Goal: Transaction & Acquisition: Download file/media

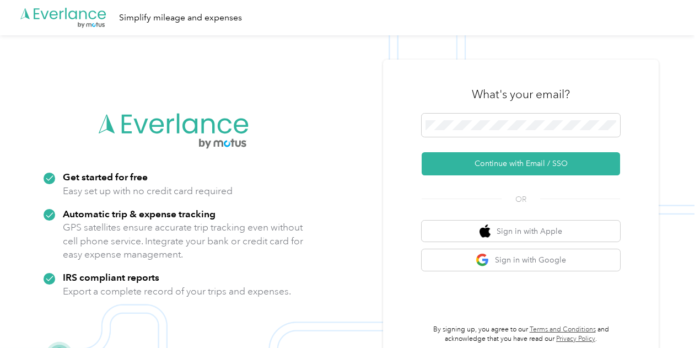
click at [464, 167] on button "Continue with Email / SSO" at bounding box center [520, 163] width 198 height 23
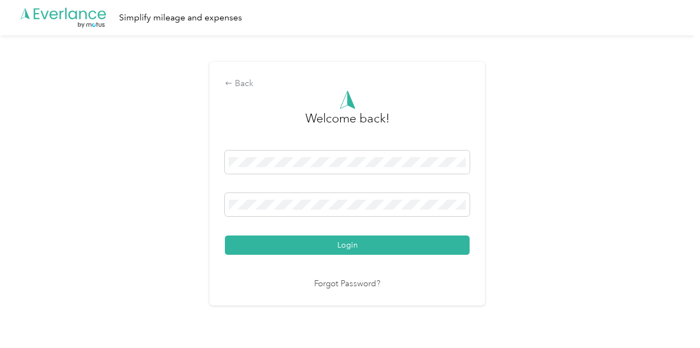
click at [329, 210] on span at bounding box center [347, 204] width 245 height 23
click at [285, 193] on span at bounding box center [347, 204] width 245 height 23
click at [225, 235] on button "Login" at bounding box center [347, 244] width 245 height 19
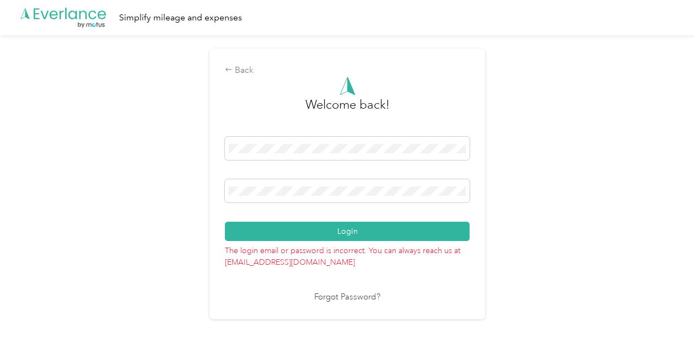
click at [232, 72] on icon at bounding box center [229, 70] width 8 height 8
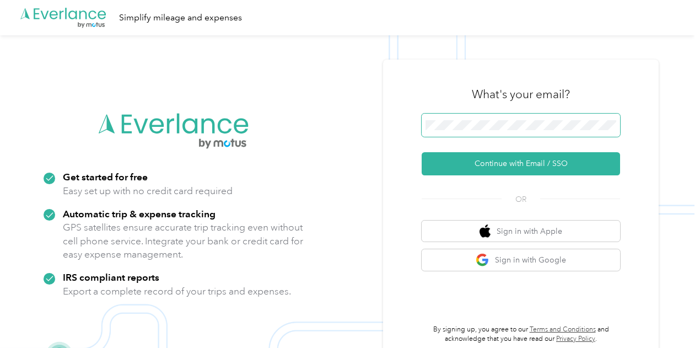
click at [421, 152] on button "Continue with Email / SSO" at bounding box center [520, 163] width 198 height 23
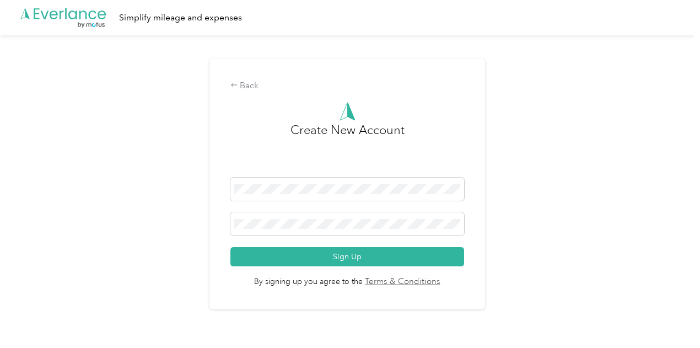
click at [249, 84] on div "Back" at bounding box center [347, 85] width 234 height 13
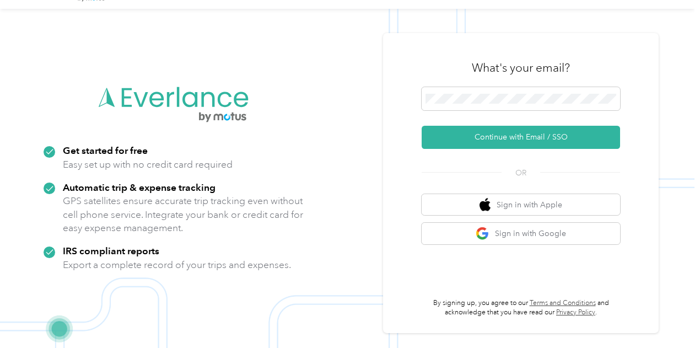
scroll to position [27, 0]
click at [516, 139] on button "Continue with Email / SSO" at bounding box center [520, 136] width 198 height 23
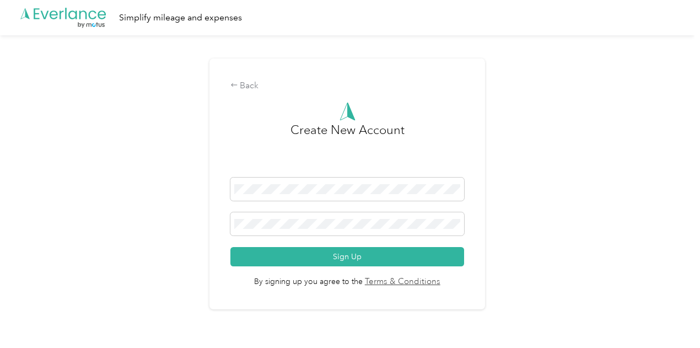
click at [238, 83] on icon at bounding box center [234, 85] width 8 height 8
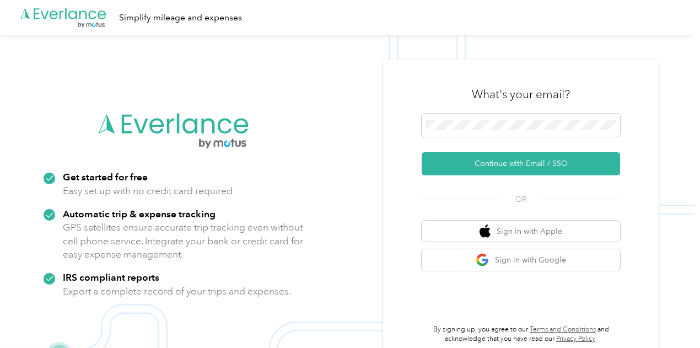
click at [543, 162] on button "Continue with Email / SSO" at bounding box center [520, 163] width 198 height 23
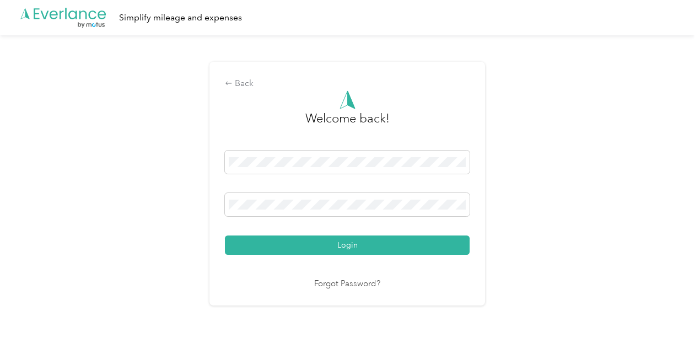
click at [225, 235] on button "Login" at bounding box center [347, 244] width 245 height 19
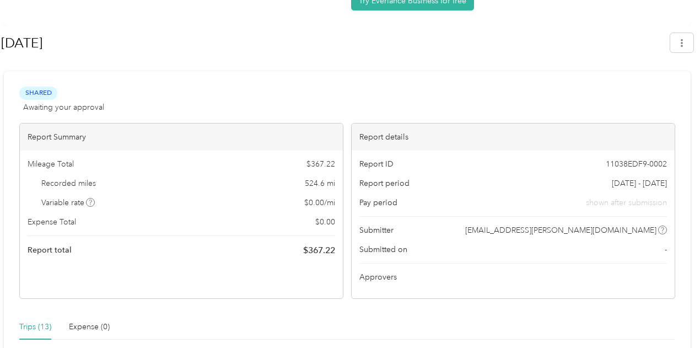
scroll to position [134, 0]
click at [682, 47] on button "button" at bounding box center [681, 41] width 23 height 19
click at [535, 53] on h1 "September 2025" at bounding box center [331, 42] width 661 height 26
click at [57, 106] on span "Awaiting your approval" at bounding box center [63, 106] width 81 height 12
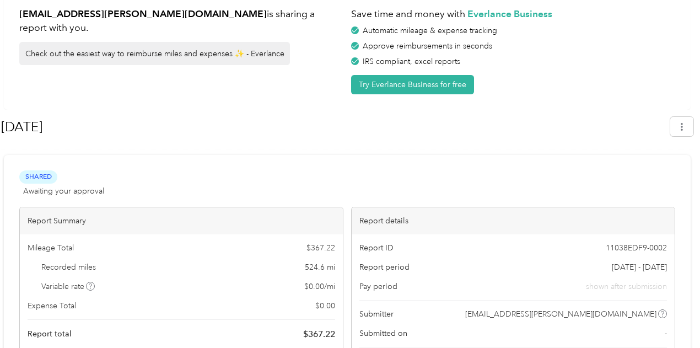
scroll to position [50, 0]
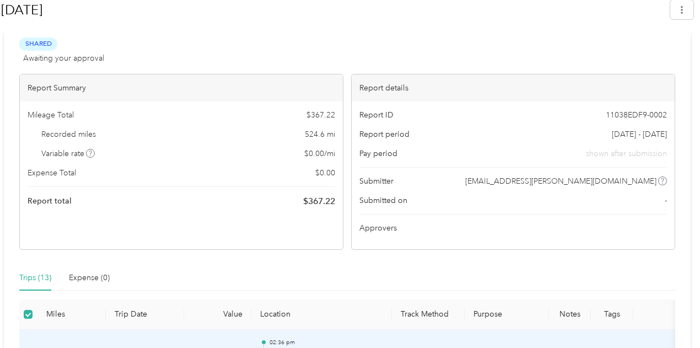
scroll to position [0, 0]
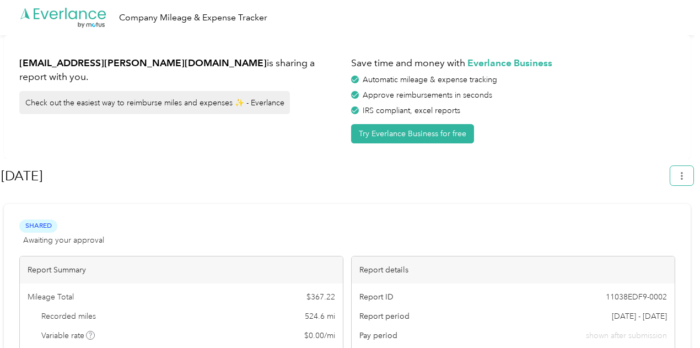
click at [688, 170] on button "button" at bounding box center [681, 175] width 23 height 19
click at [665, 221] on span "Download" at bounding box center [655, 227] width 36 height 12
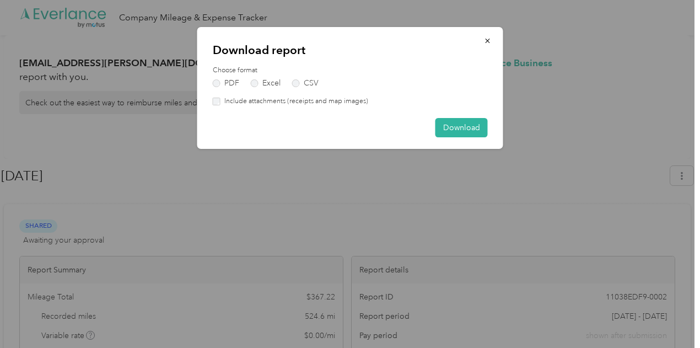
click at [458, 126] on button "Download" at bounding box center [461, 127] width 52 height 19
